Goal: Use online tool/utility: Use online tool/utility

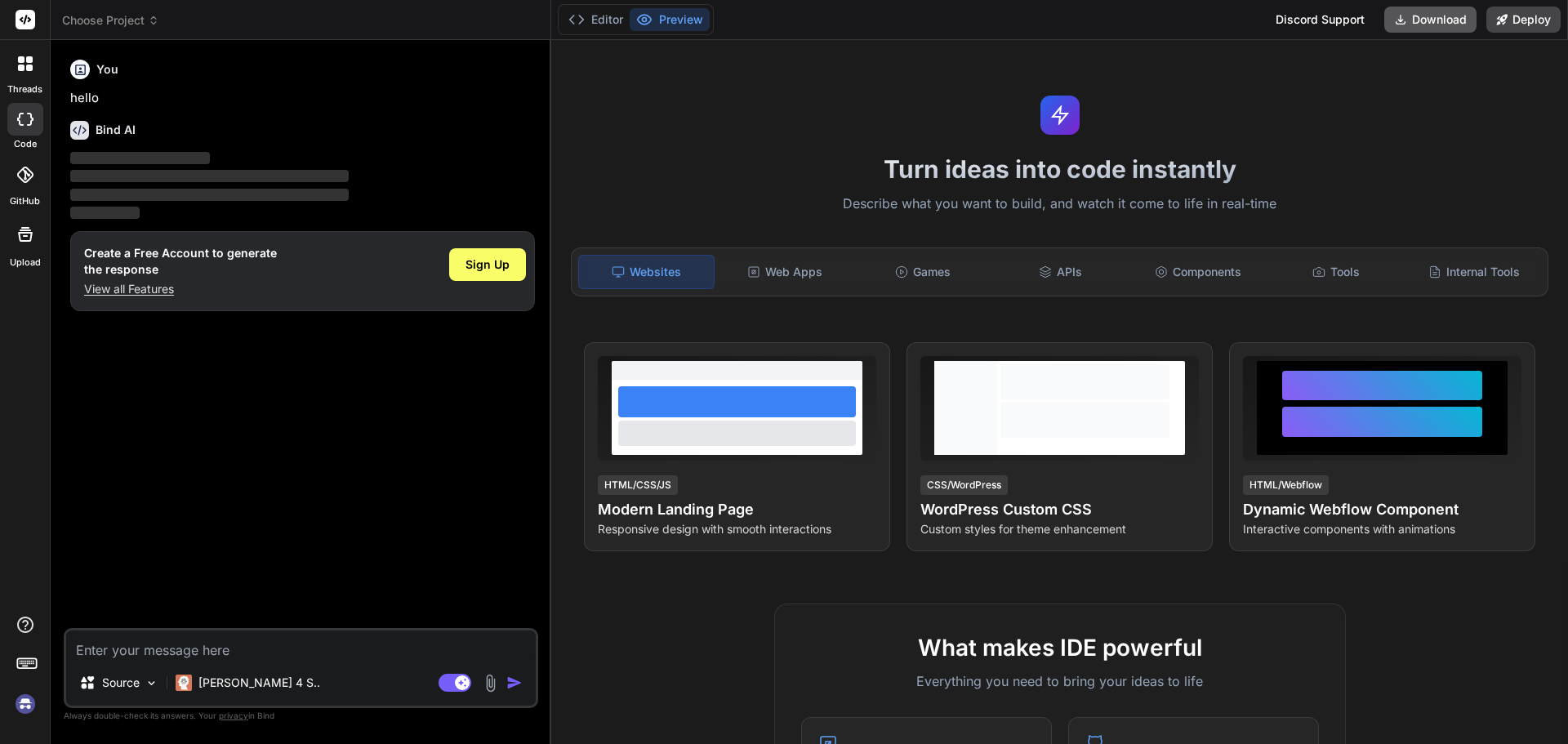
click at [1412, 16] on button "Download" at bounding box center [1430, 20] width 92 height 26
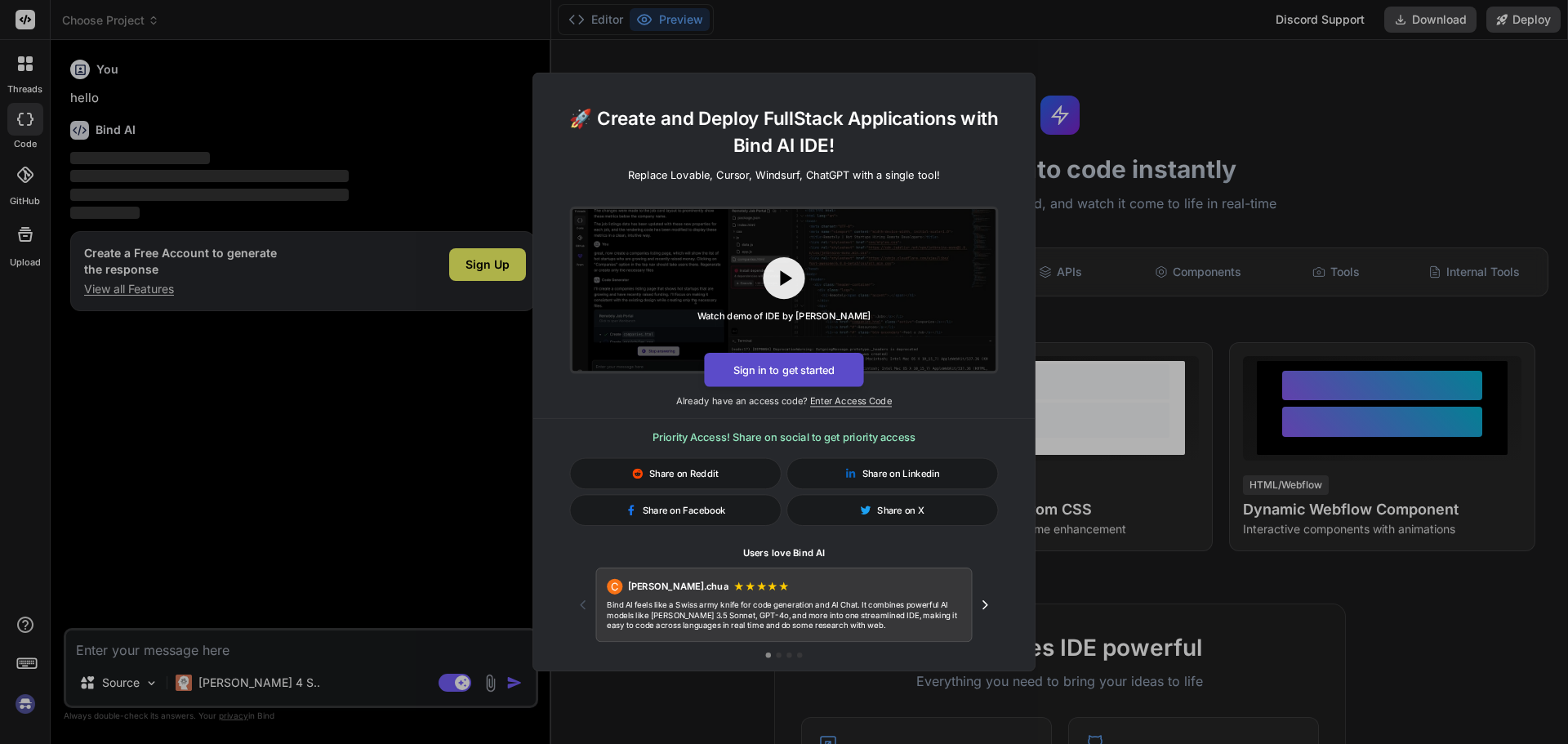
click at [818, 365] on button "Sign in to get started" at bounding box center [784, 371] width 160 height 35
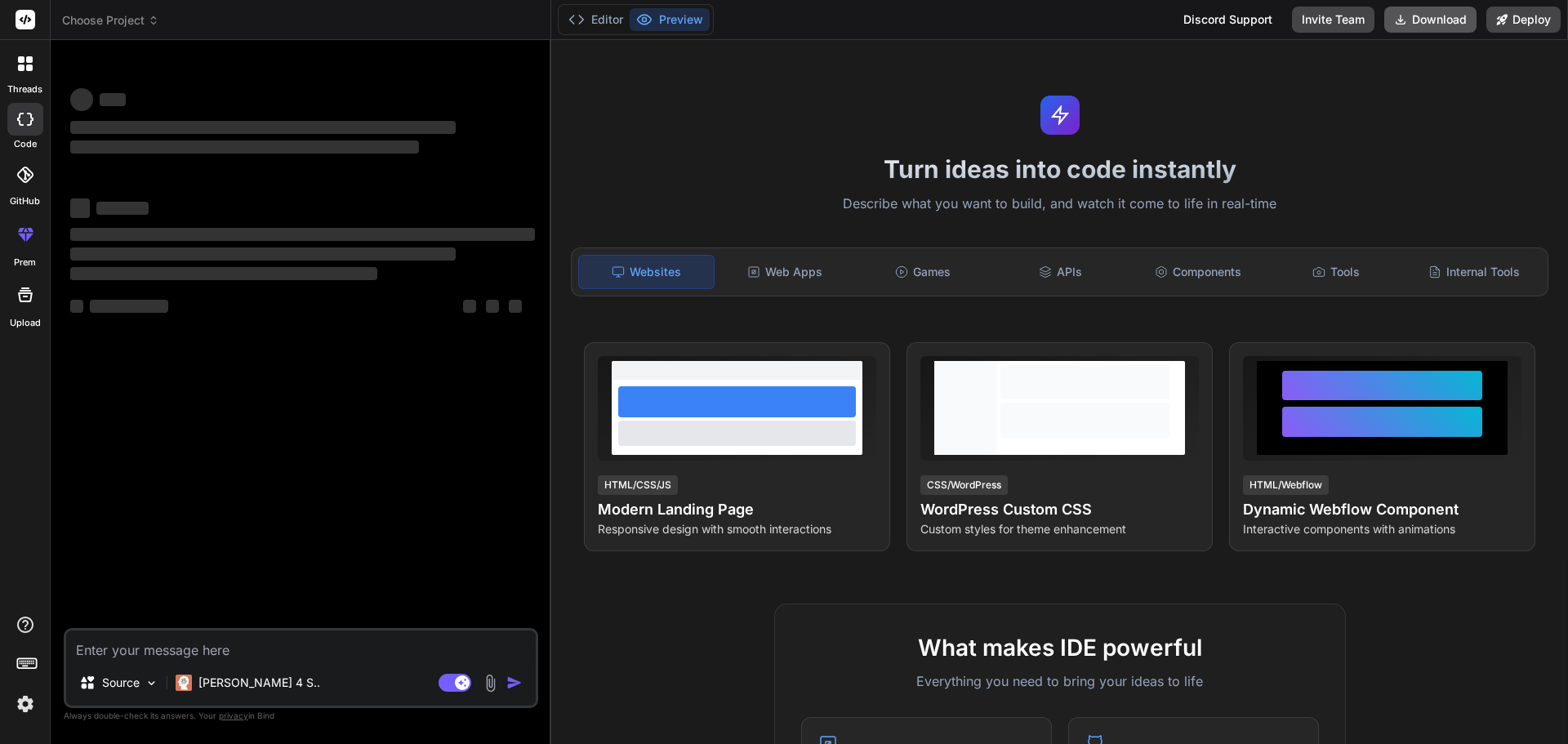
click at [1416, 10] on button "Download" at bounding box center [1430, 20] width 92 height 26
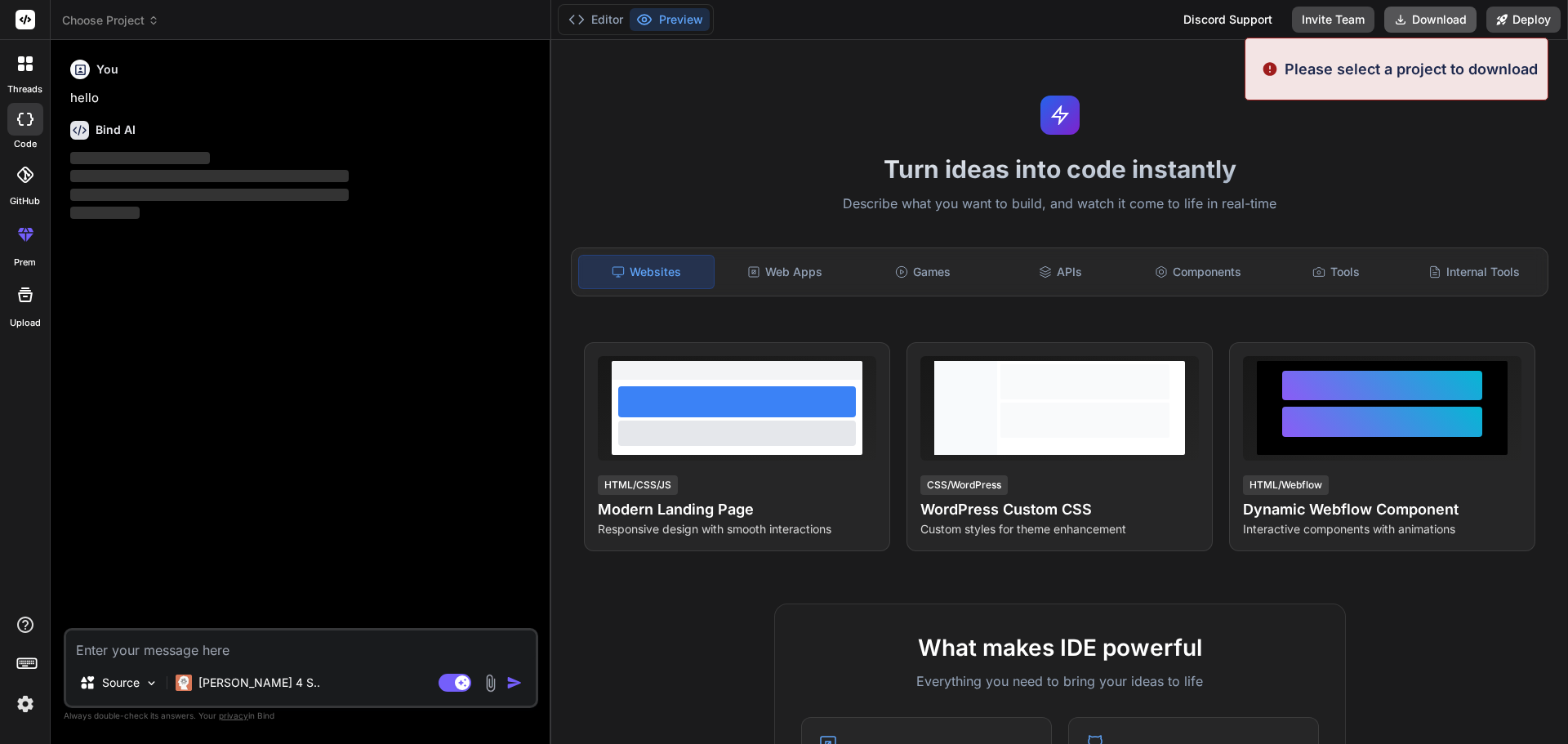
click at [1434, 21] on button "Download" at bounding box center [1430, 20] width 92 height 26
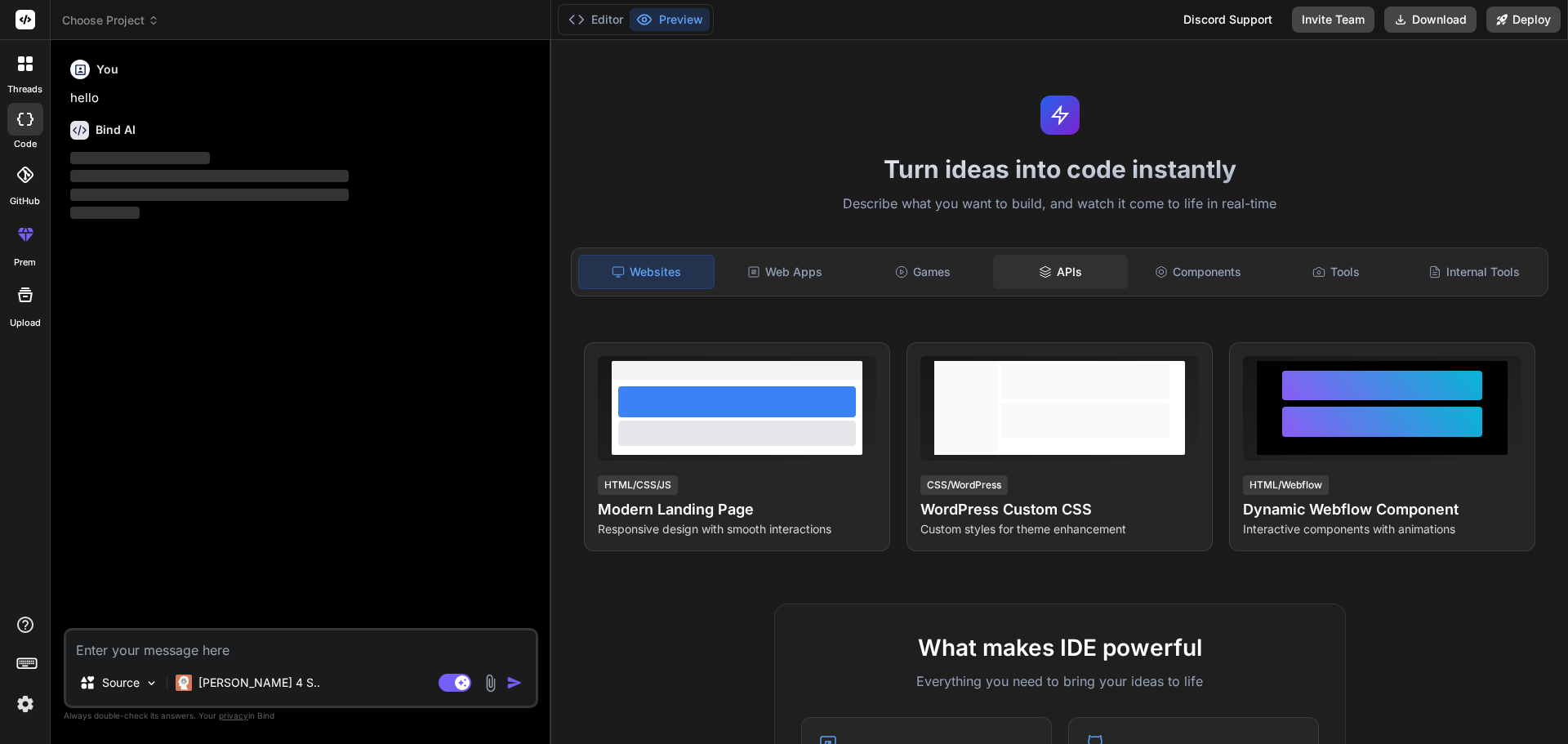
click at [1104, 268] on div "APIs" at bounding box center [1060, 273] width 134 height 35
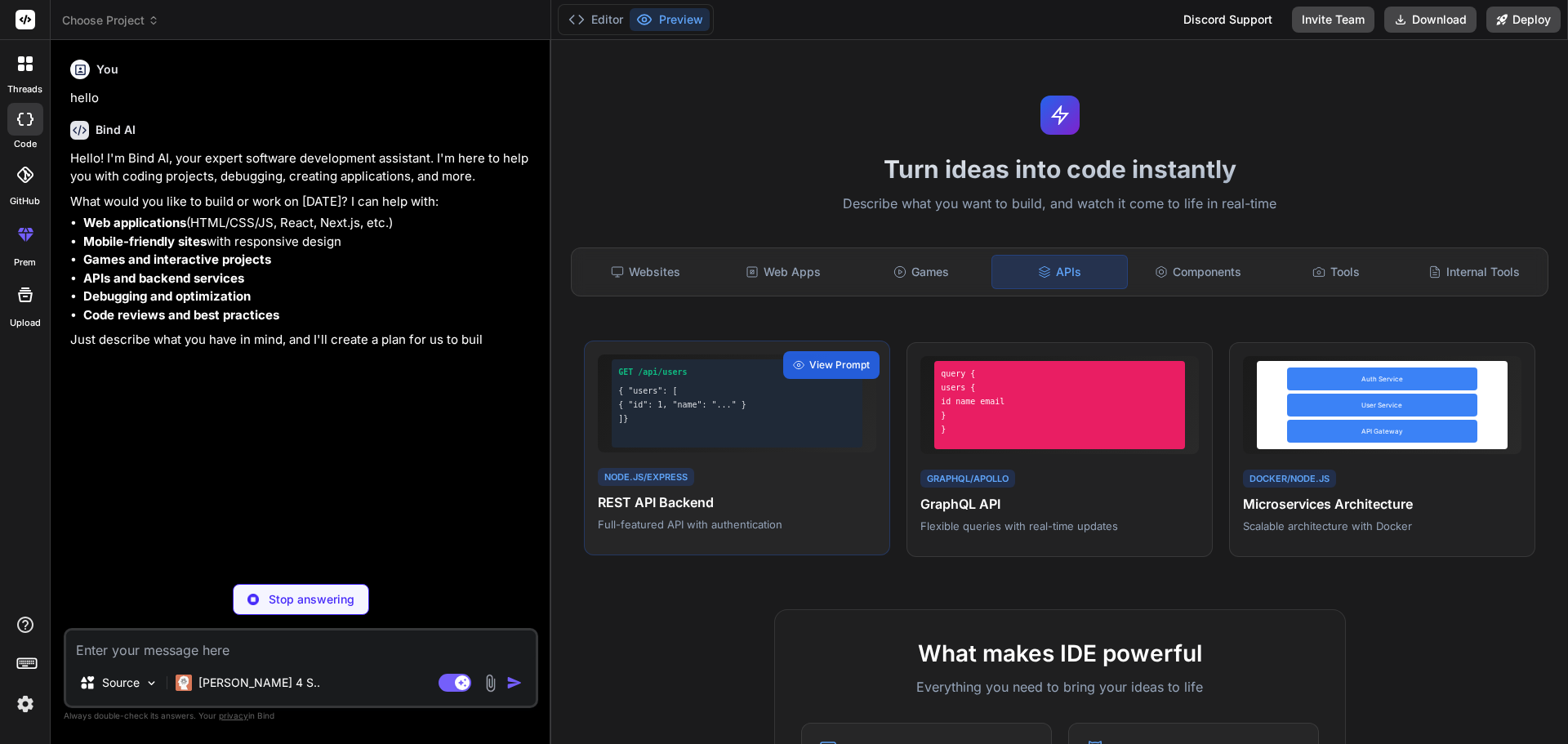
click at [819, 395] on div "{ "users": [" at bounding box center [737, 391] width 238 height 12
click at [813, 365] on span "View Prompt" at bounding box center [840, 365] width 61 height 15
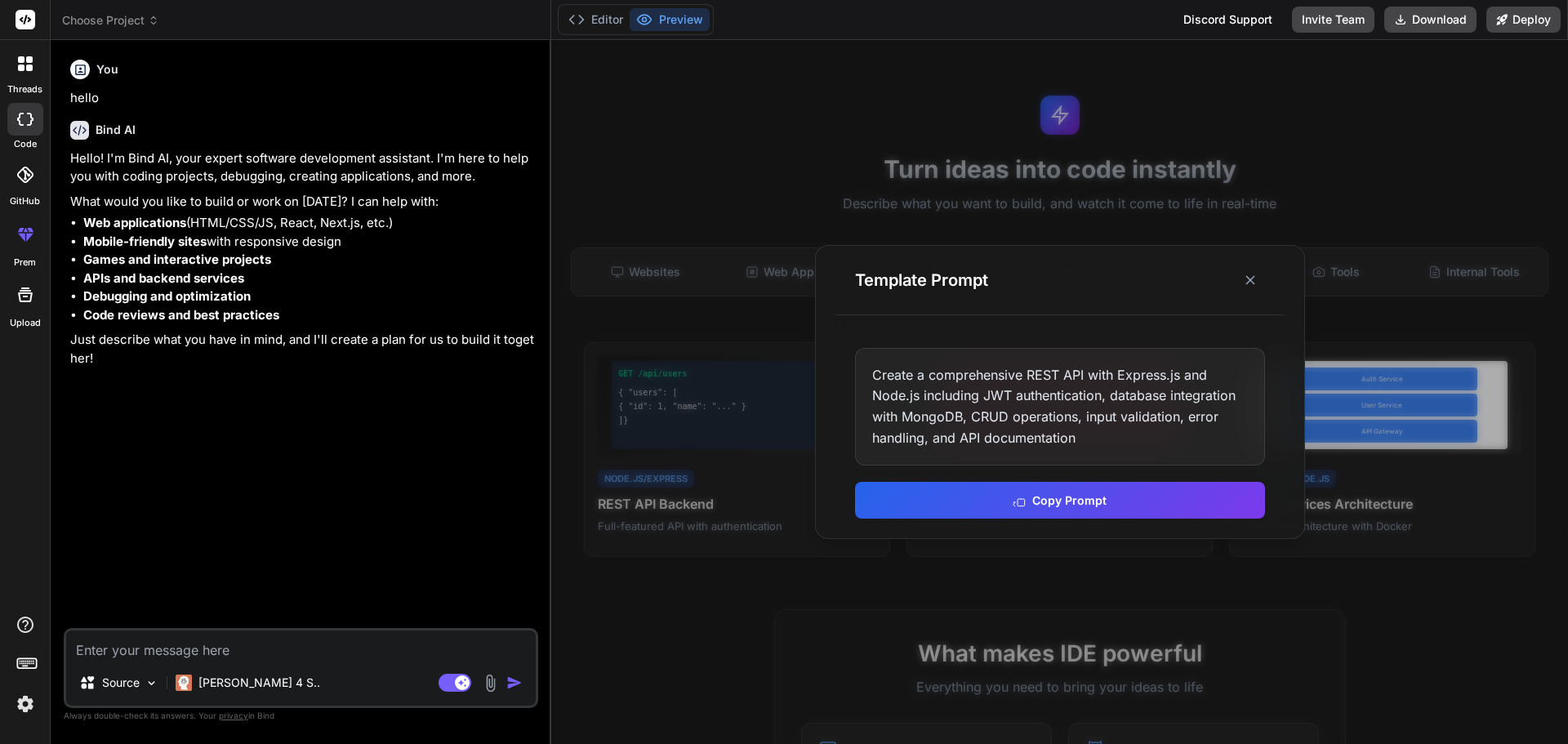
click at [765, 223] on div at bounding box center [1060, 392] width 1017 height 704
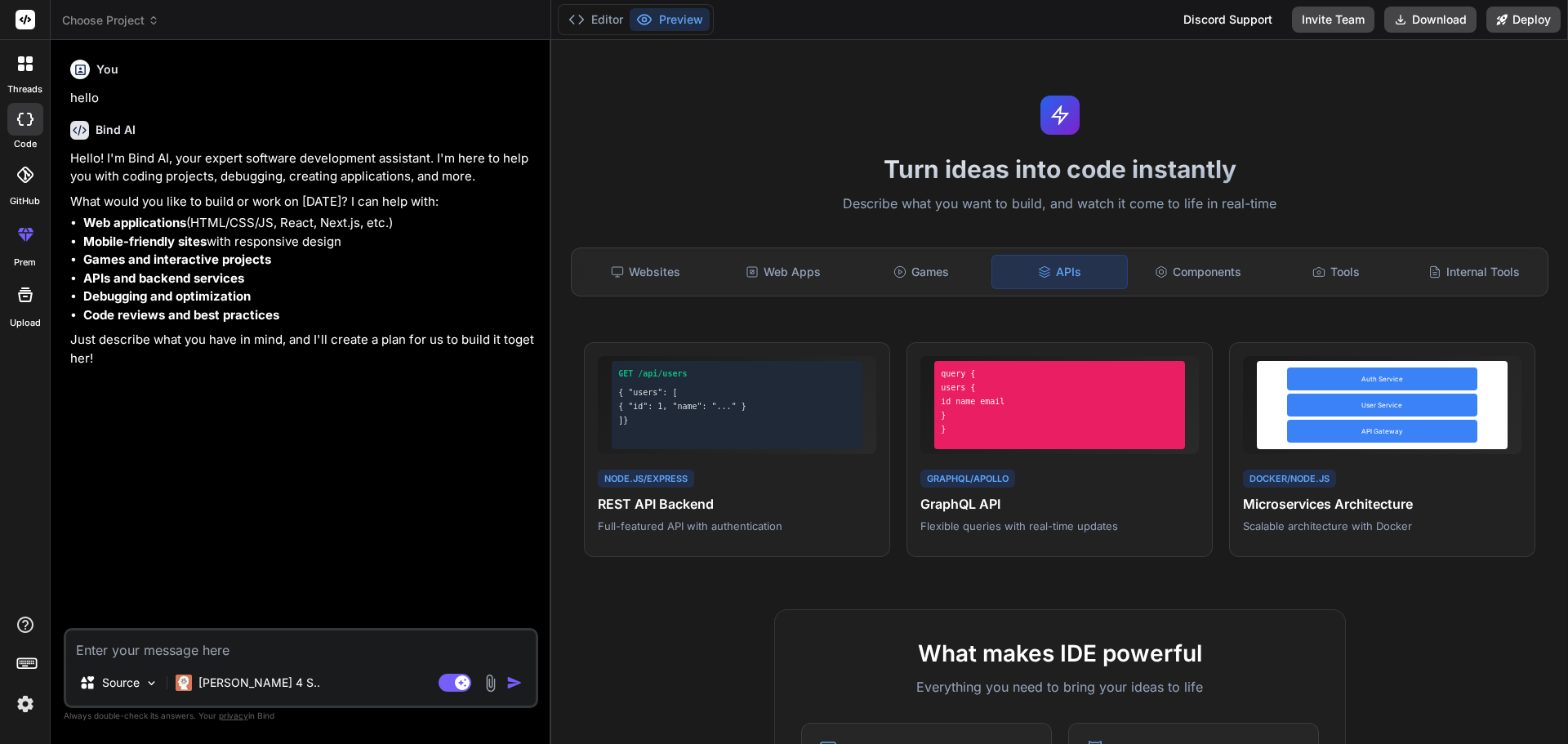
click at [18, 170] on icon at bounding box center [25, 174] width 16 height 16
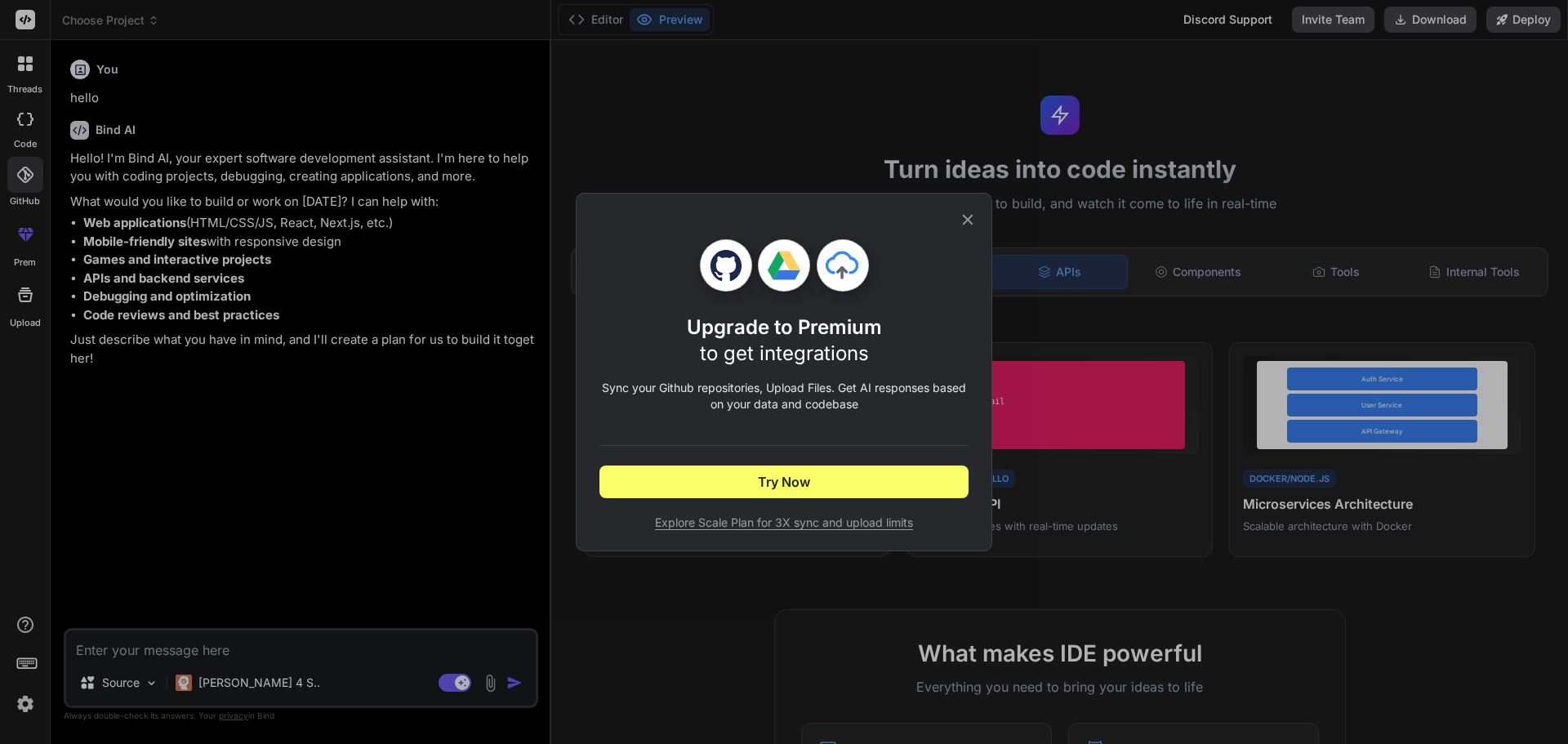
click at [968, 216] on icon at bounding box center [968, 220] width 18 height 18
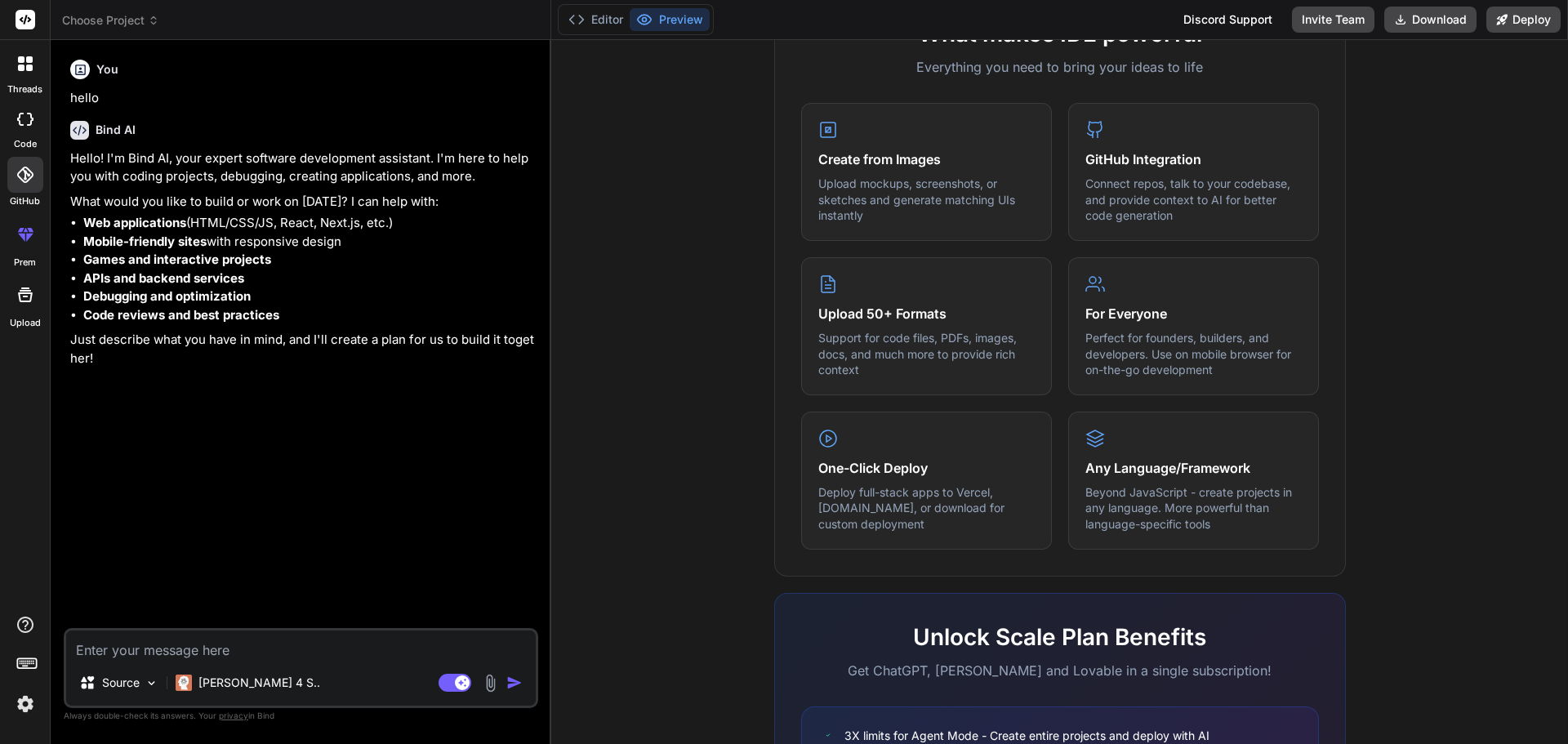
scroll to position [654, 0]
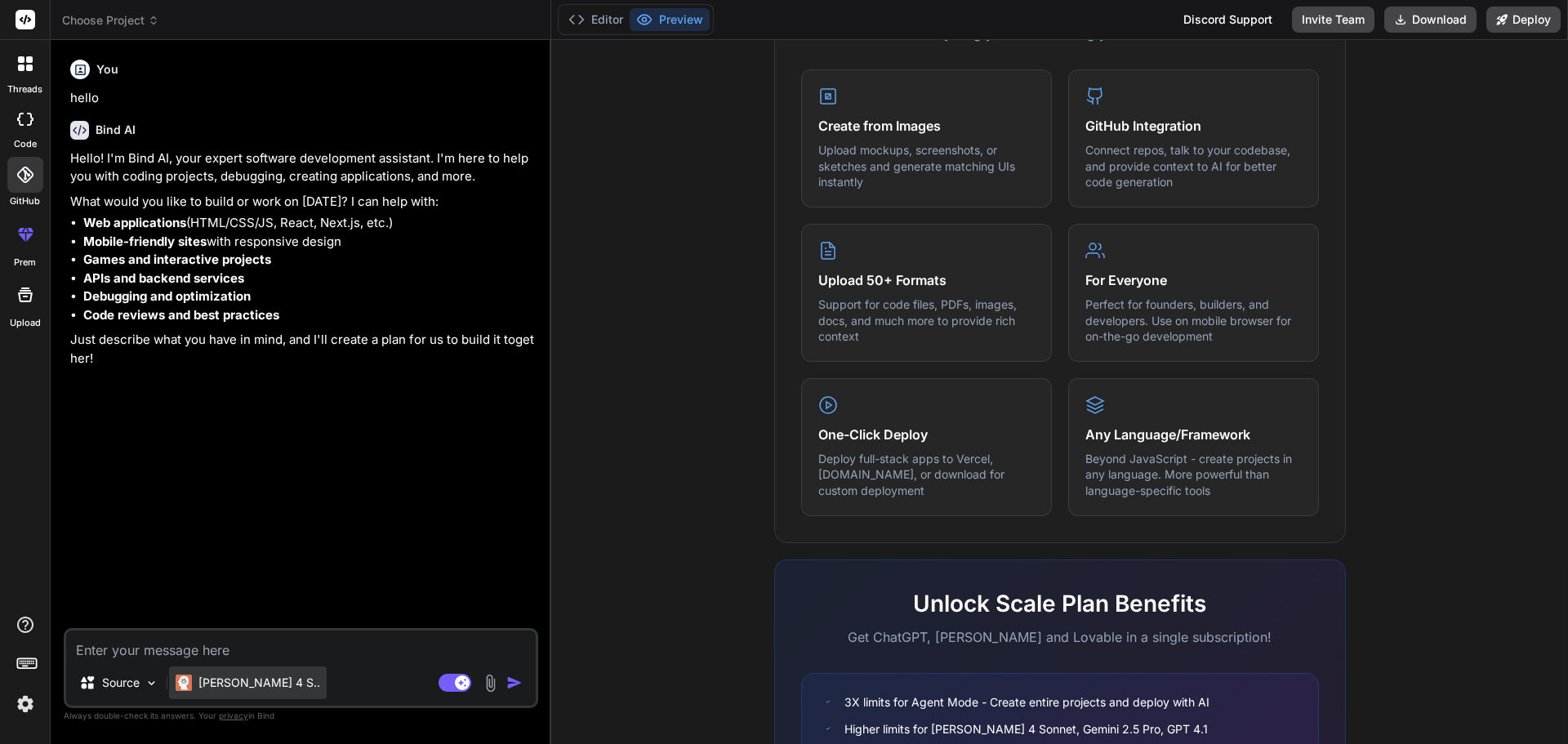
click at [205, 678] on p "Claude 4 S.." at bounding box center [259, 682] width 121 height 16
type textarea "x"
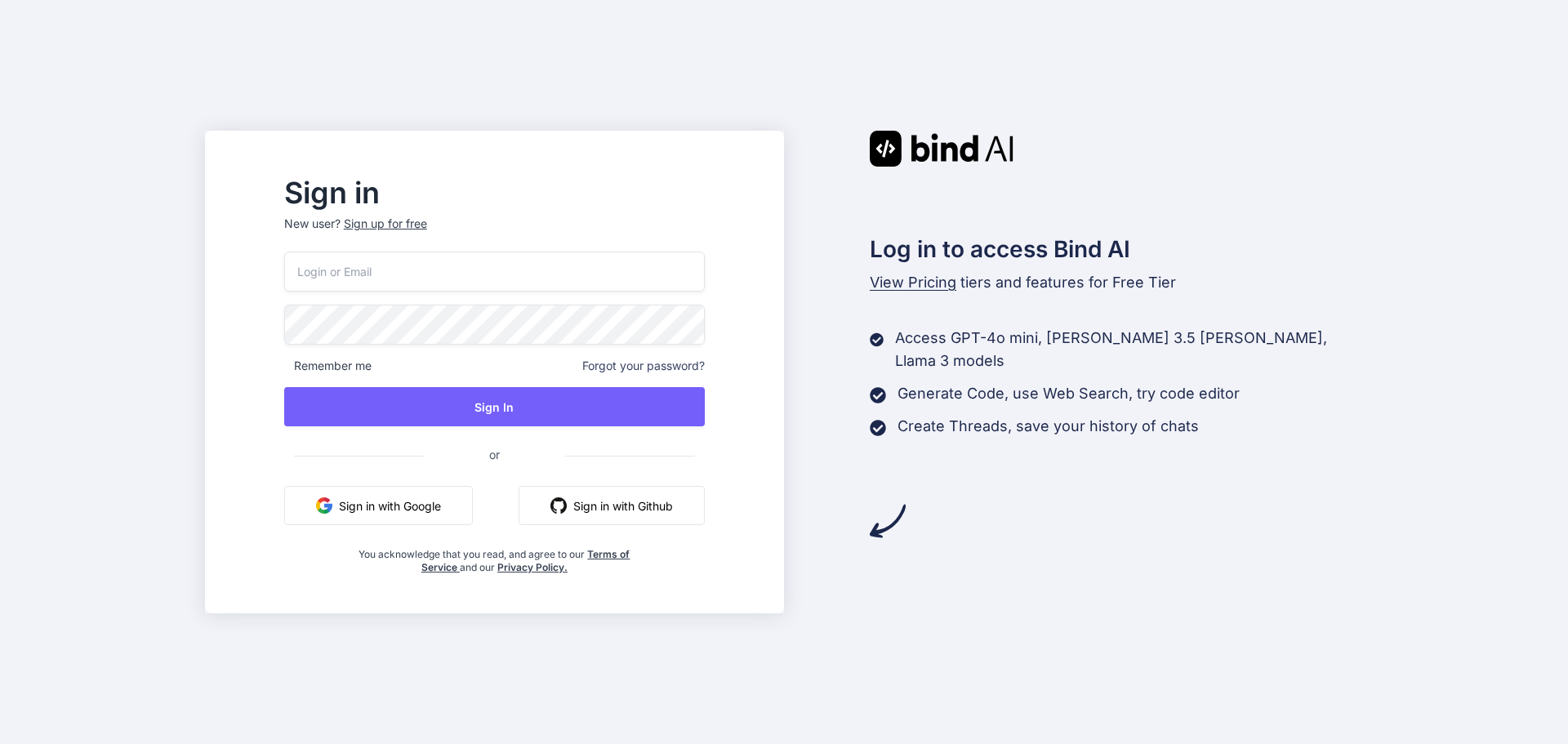
click at [463, 500] on button "Sign in with Google" at bounding box center [378, 505] width 188 height 39
